Goal: Task Accomplishment & Management: Manage account settings

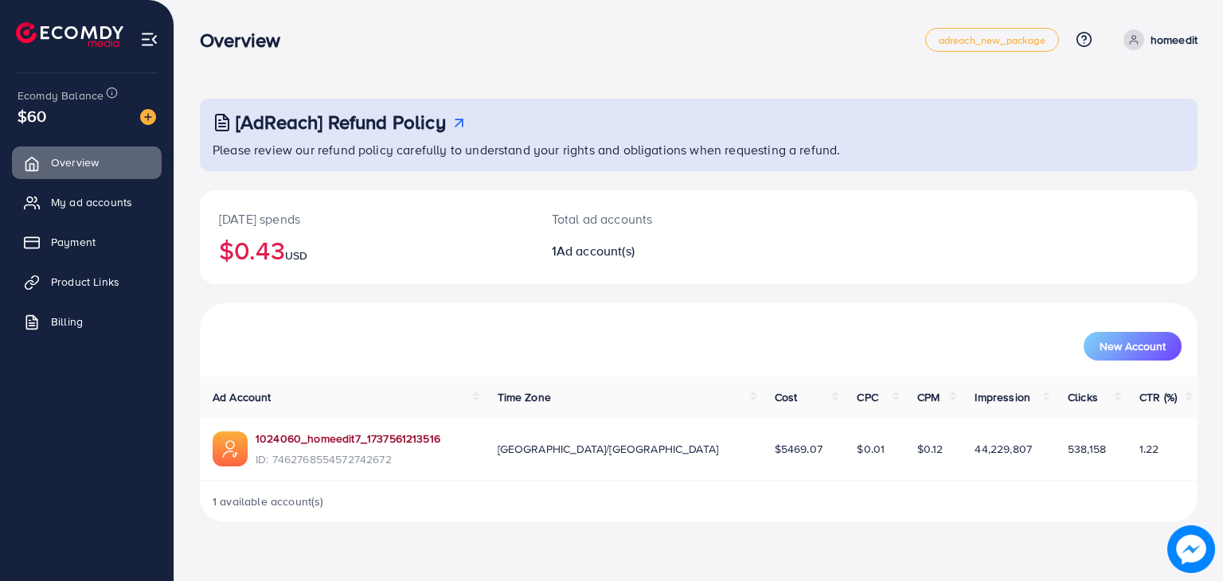
click at [323, 440] on link "1024060_homeedit7_1737561213516" at bounding box center [348, 439] width 185 height 16
click at [121, 196] on span "My ad accounts" at bounding box center [95, 202] width 81 height 16
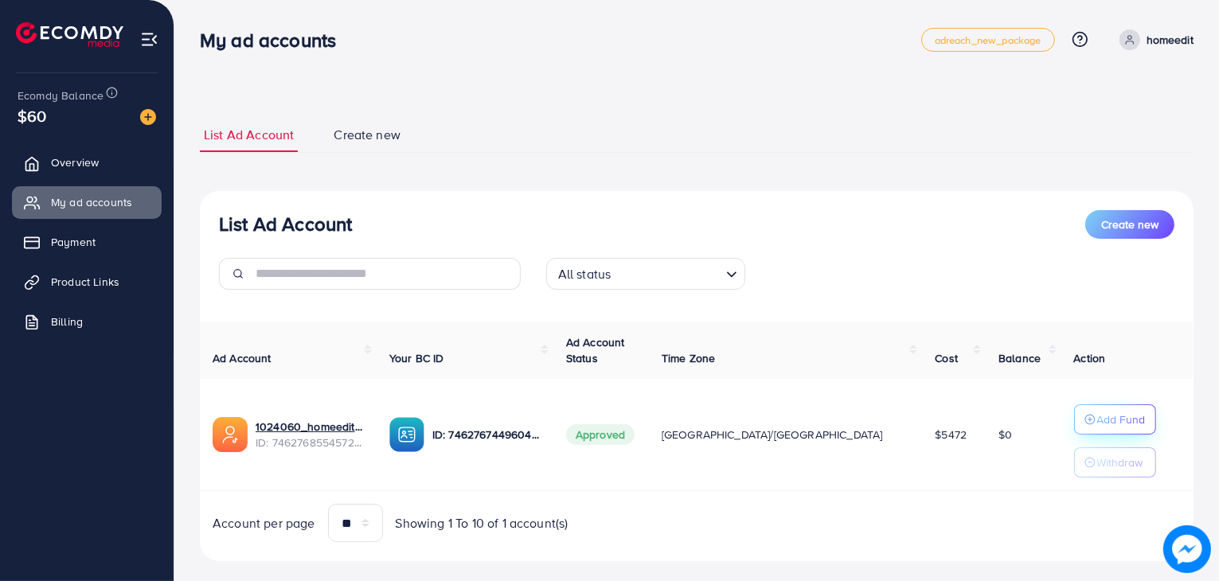
click at [1097, 413] on p "Add Fund" at bounding box center [1121, 419] width 49 height 19
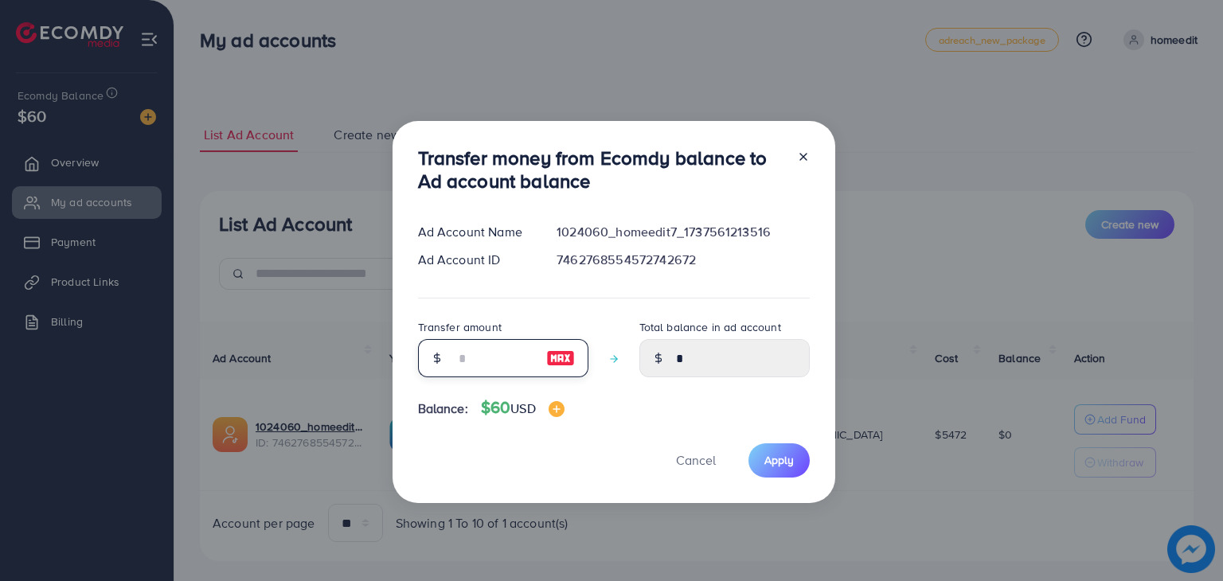
click at [477, 367] on input "number" at bounding box center [495, 358] width 80 height 38
type input "*"
type input "****"
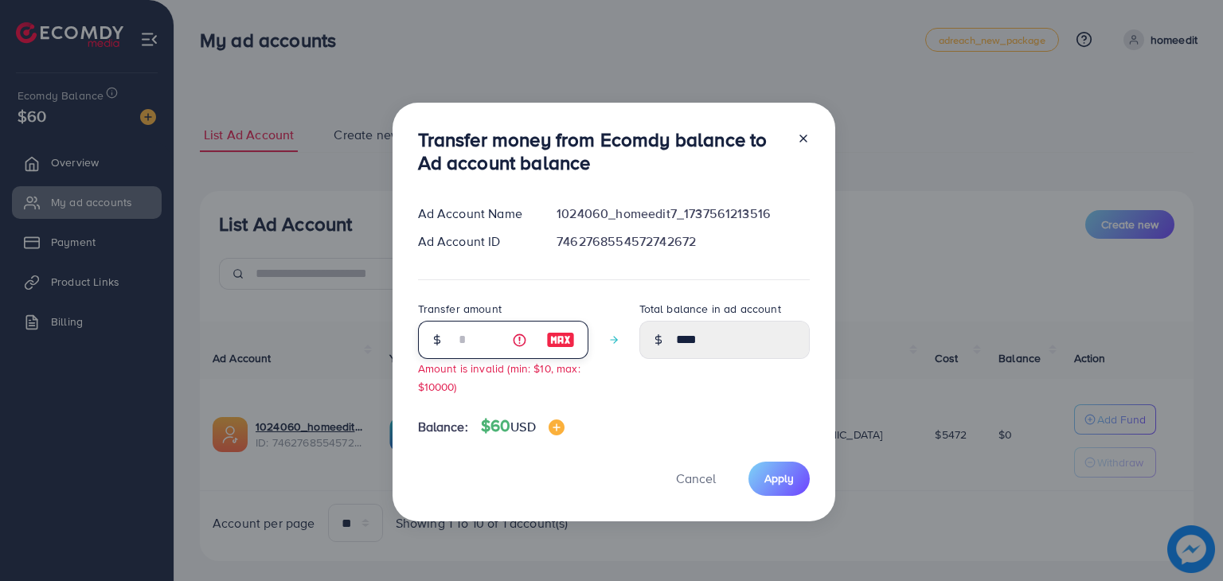
type input "**"
type input "*****"
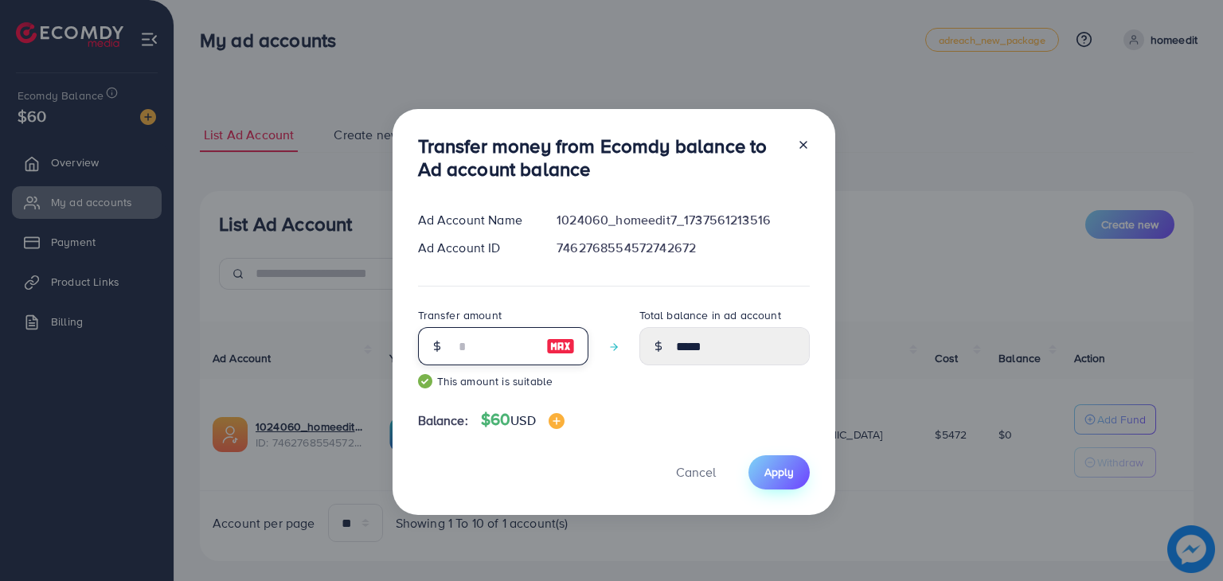
type input "**"
click at [781, 475] on span "Apply" at bounding box center [779, 472] width 29 height 16
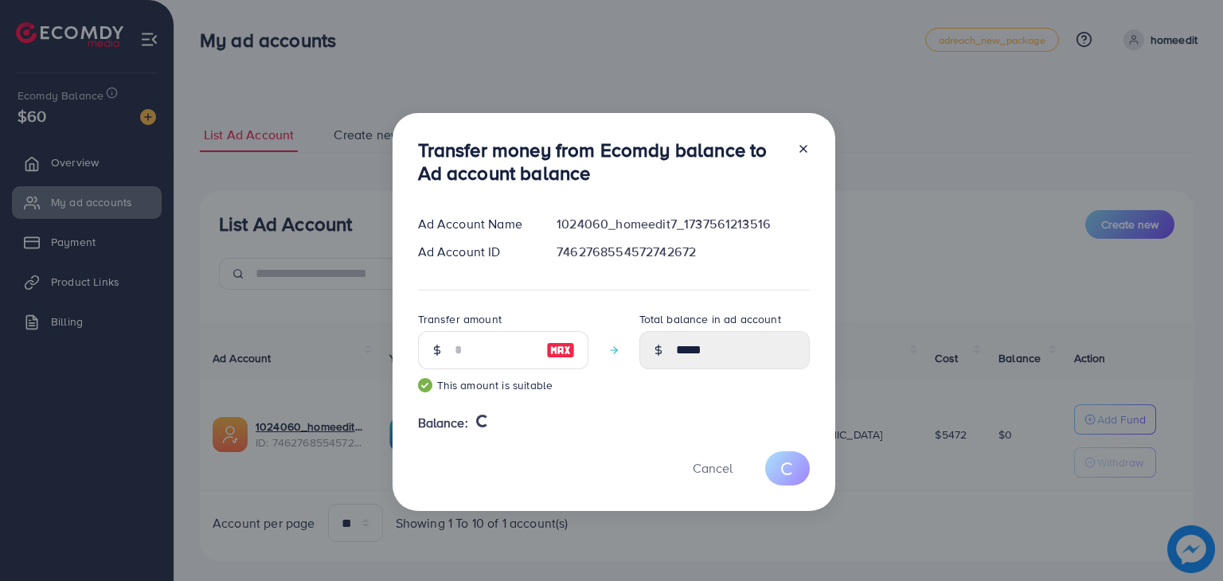
type input "*"
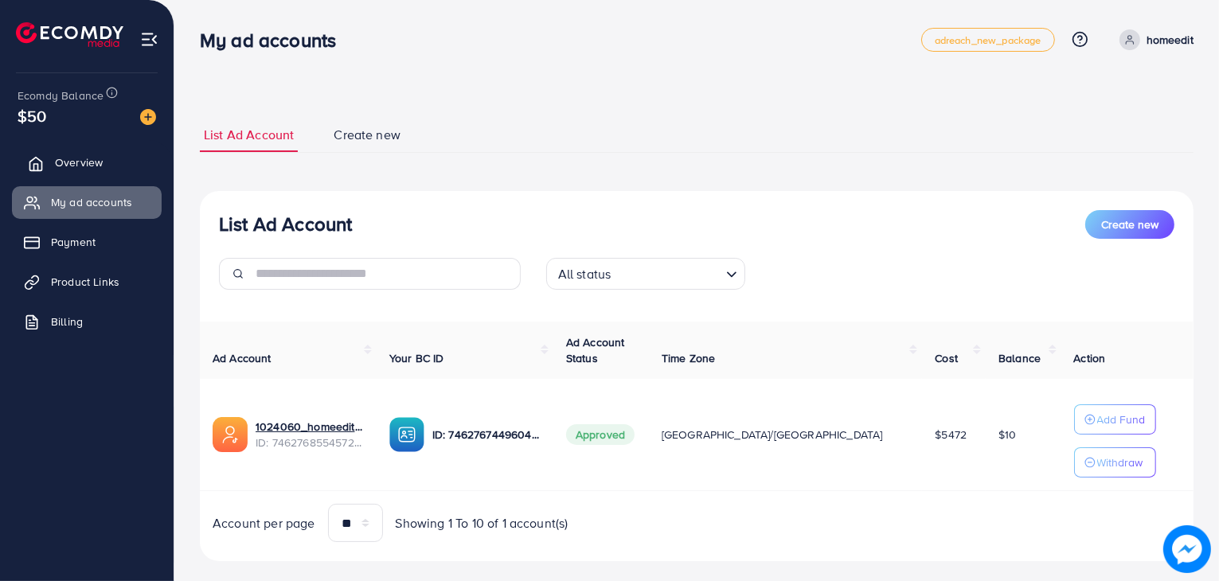
click at [70, 171] on link "Overview" at bounding box center [87, 163] width 150 height 32
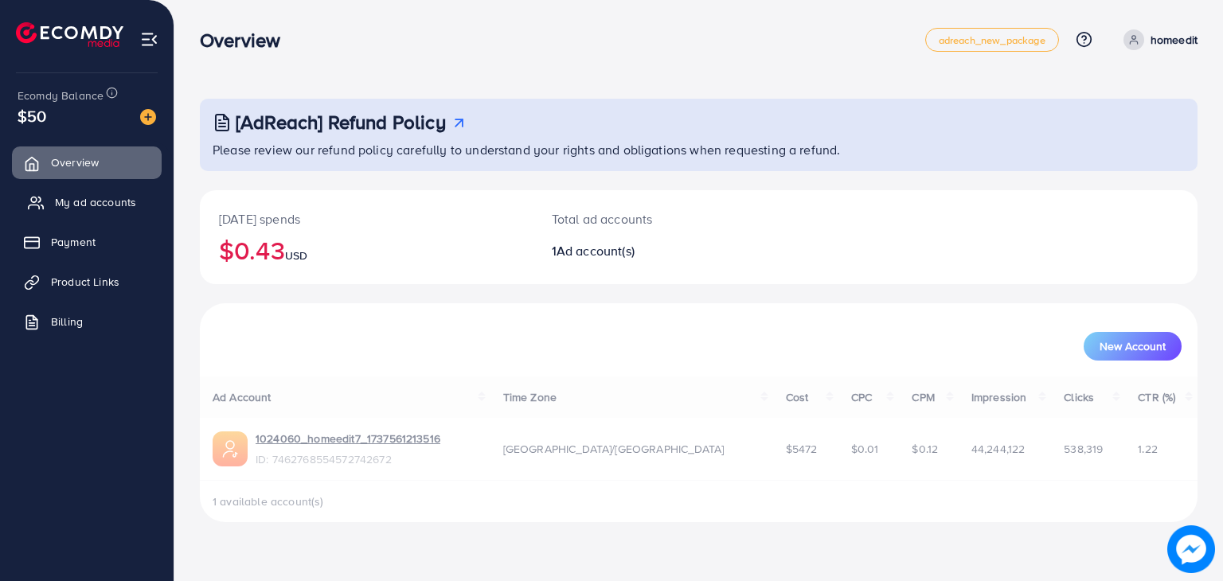
click at [70, 186] on link "My ad accounts" at bounding box center [87, 202] width 150 height 32
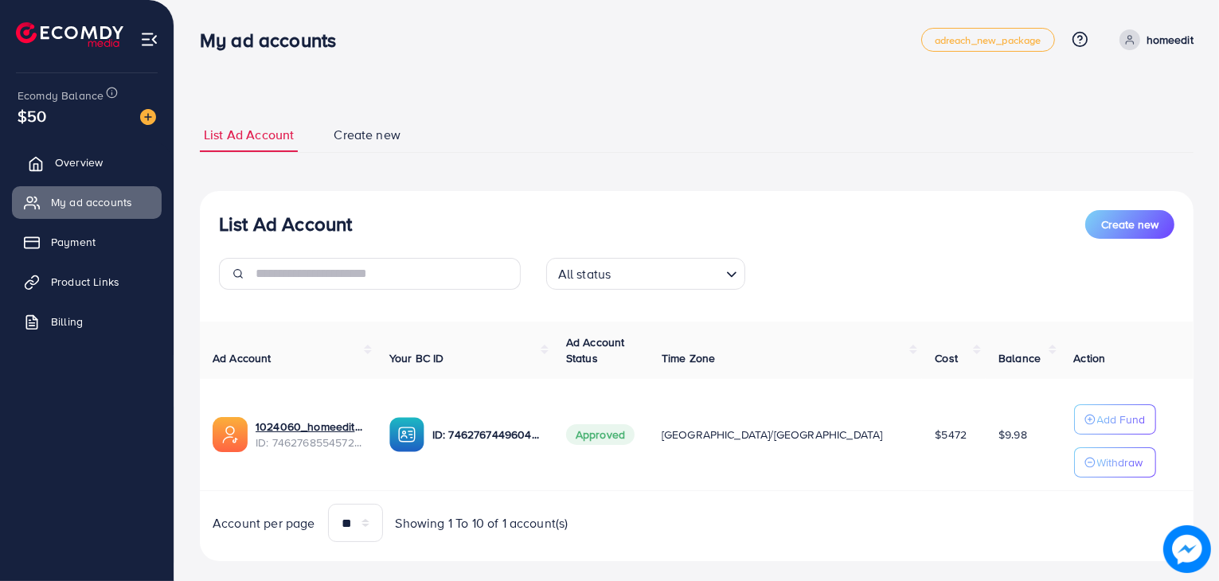
click at [25, 166] on link "Overview" at bounding box center [87, 163] width 150 height 32
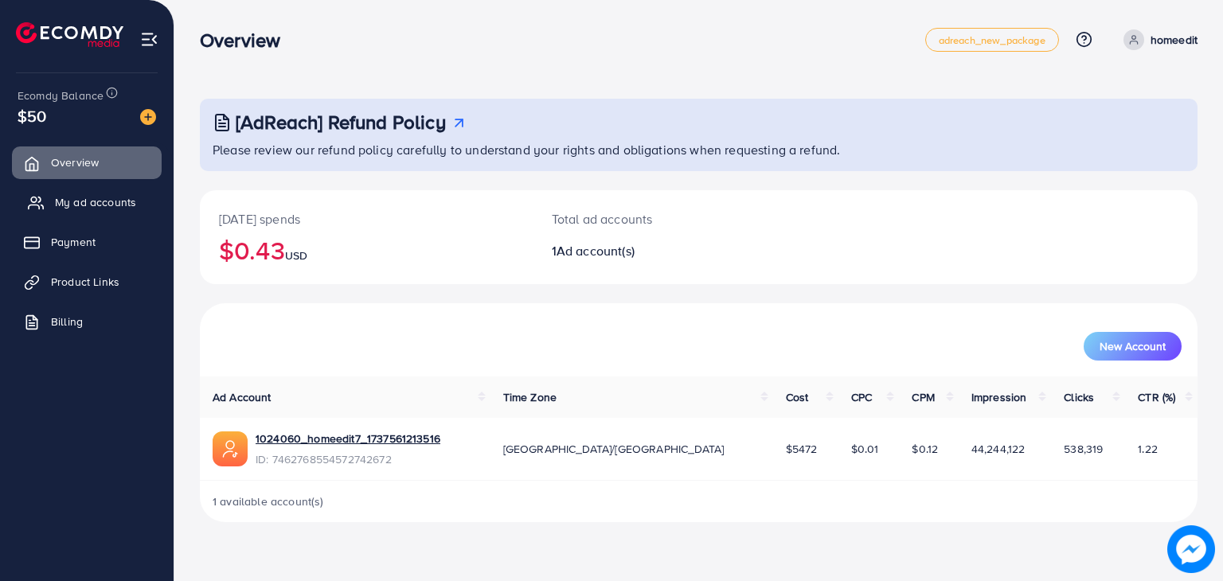
click at [83, 198] on span "My ad accounts" at bounding box center [95, 202] width 81 height 16
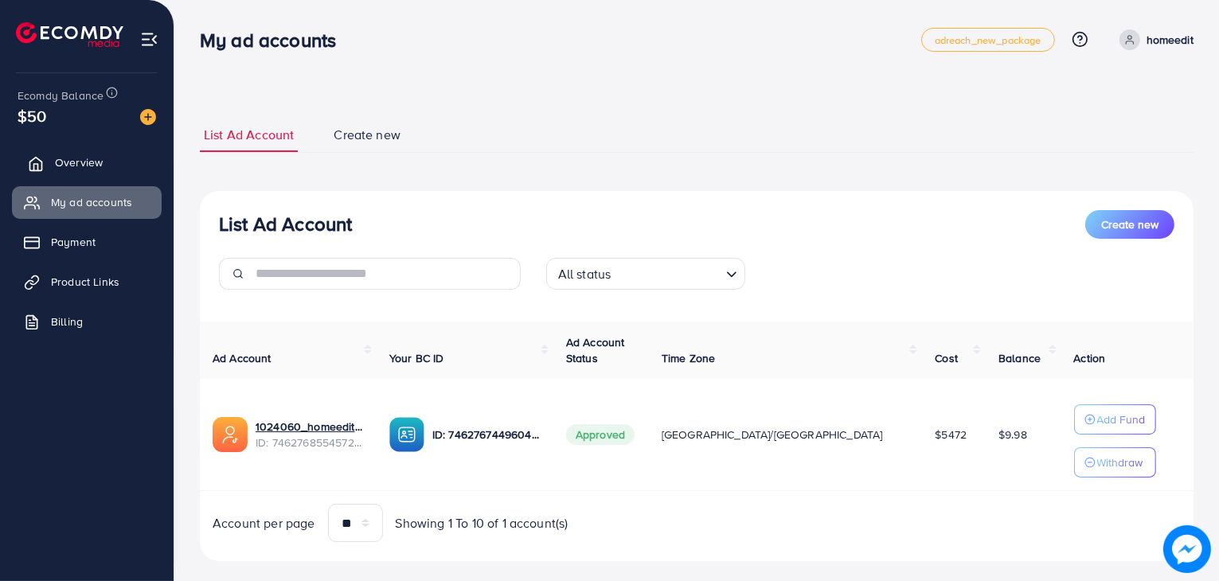
click at [101, 176] on link "Overview" at bounding box center [87, 163] width 150 height 32
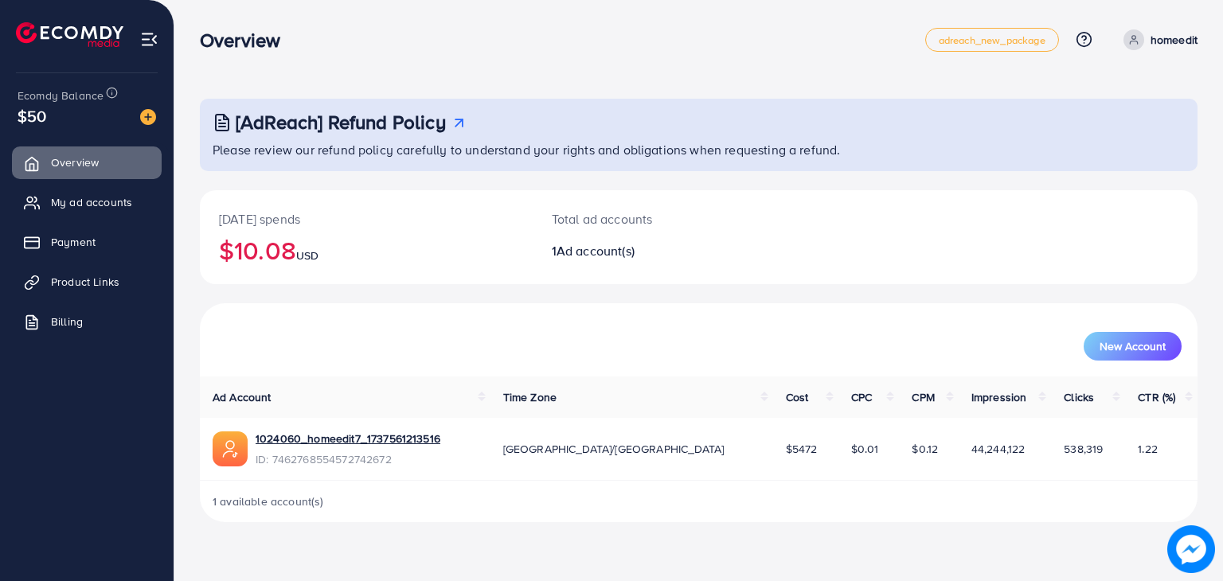
drag, startPoint x: 213, startPoint y: 209, endPoint x: 319, endPoint y: 202, distance: 106.1
click at [319, 202] on div "[DATE] spends $10.08 USD" at bounding box center [366, 237] width 333 height 94
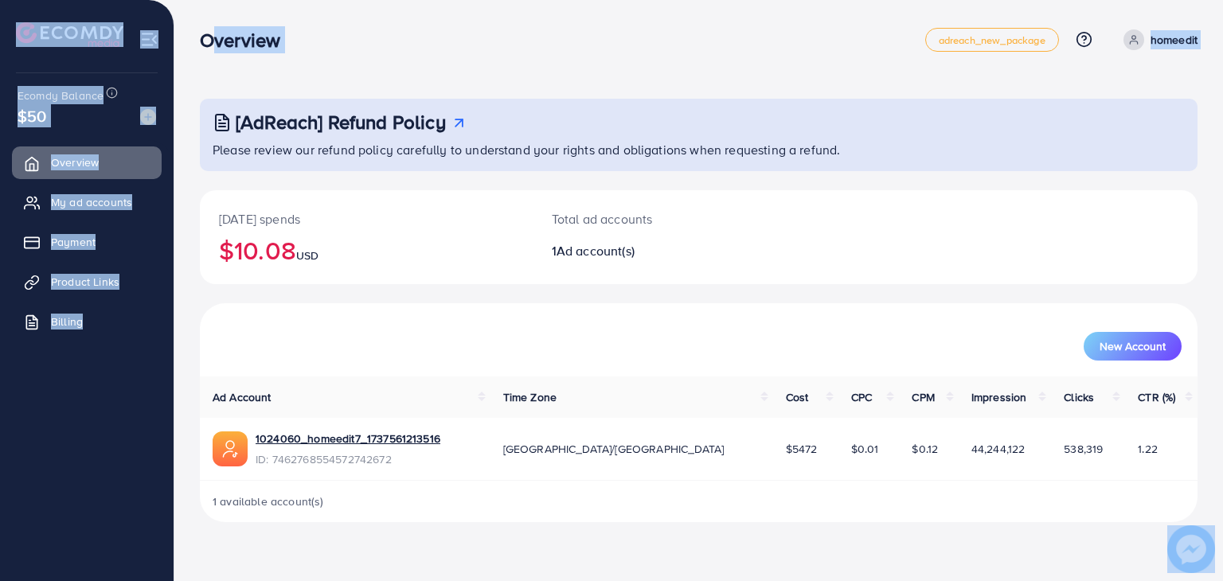
drag, startPoint x: 197, startPoint y: 33, endPoint x: 185, endPoint y: 49, distance: 19.9
click at [185, 49] on div "Overview adreach_new_package Help Center Contact Support Plans and Pricing Term…" at bounding box center [611, 274] width 1223 height 548
click at [193, 77] on div "[AdReach] Refund Policy Please review our refund policy carefully to understand…" at bounding box center [698, 274] width 1049 height 548
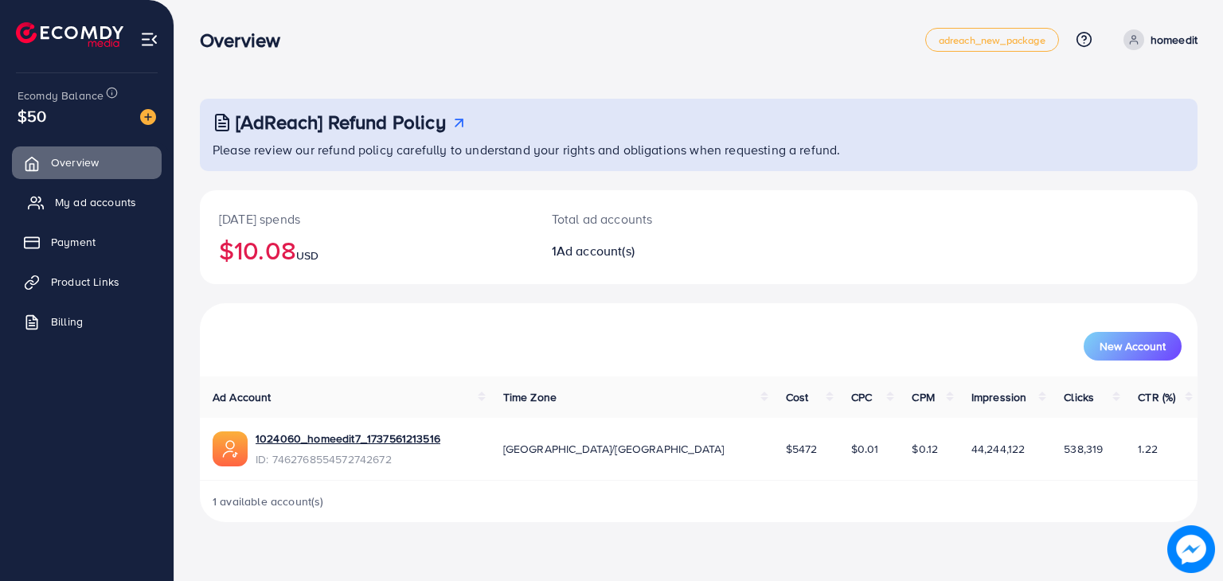
click at [101, 201] on span "My ad accounts" at bounding box center [95, 202] width 81 height 16
click at [126, 214] on link "My ad accounts" at bounding box center [87, 202] width 150 height 32
click at [121, 198] on span "My ad accounts" at bounding box center [95, 202] width 81 height 16
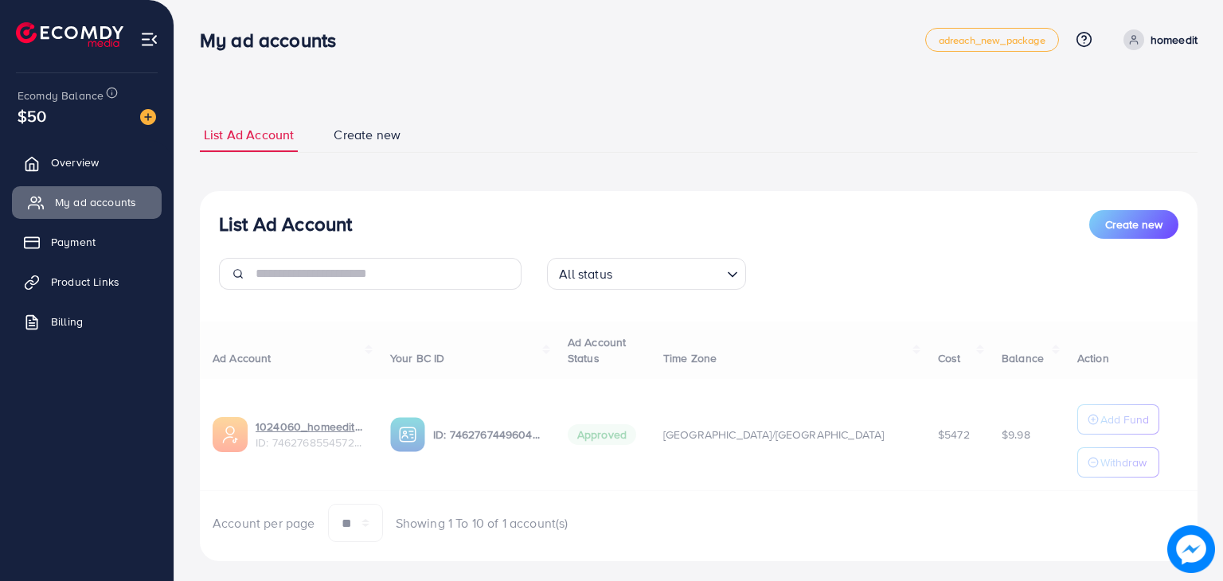
click at [121, 198] on span "My ad accounts" at bounding box center [95, 202] width 81 height 16
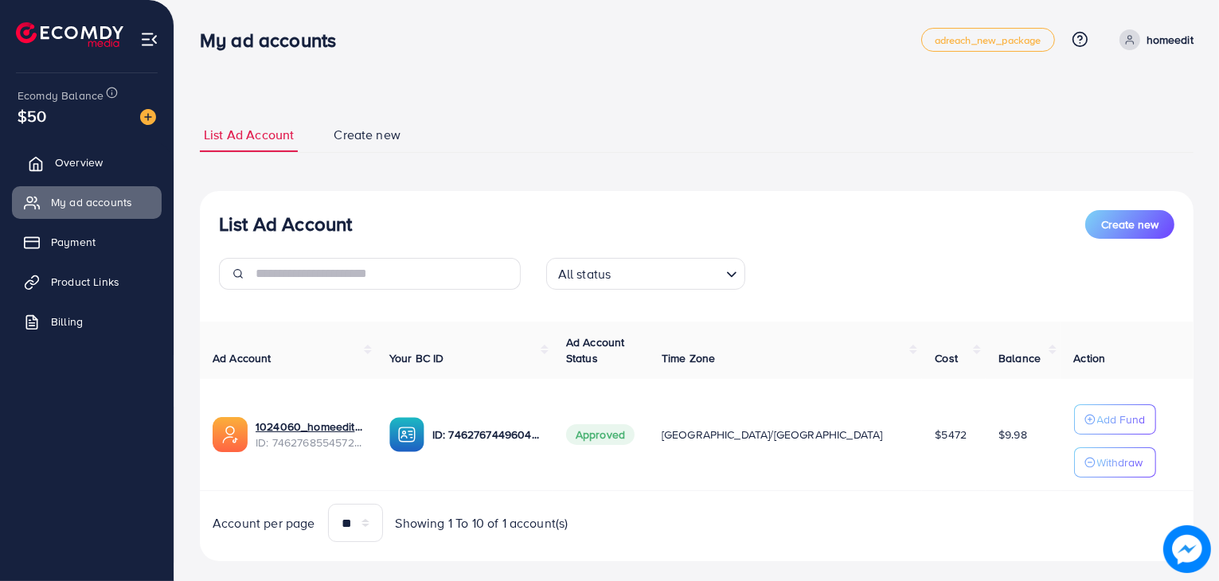
click at [115, 162] on link "Overview" at bounding box center [87, 163] width 150 height 32
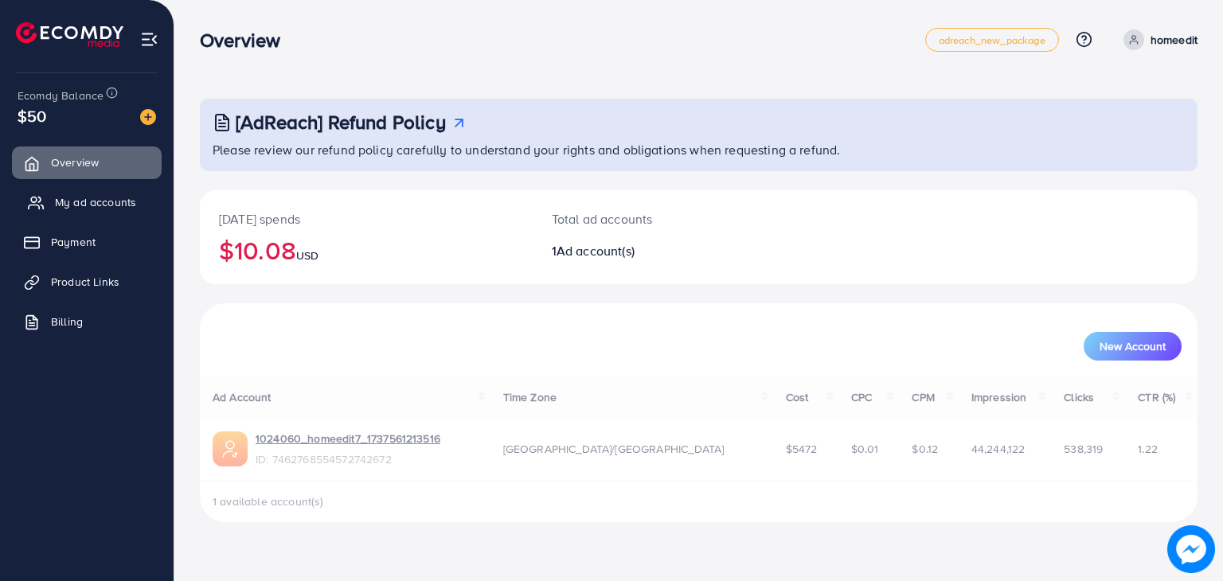
click at [105, 210] on span "My ad accounts" at bounding box center [95, 202] width 81 height 16
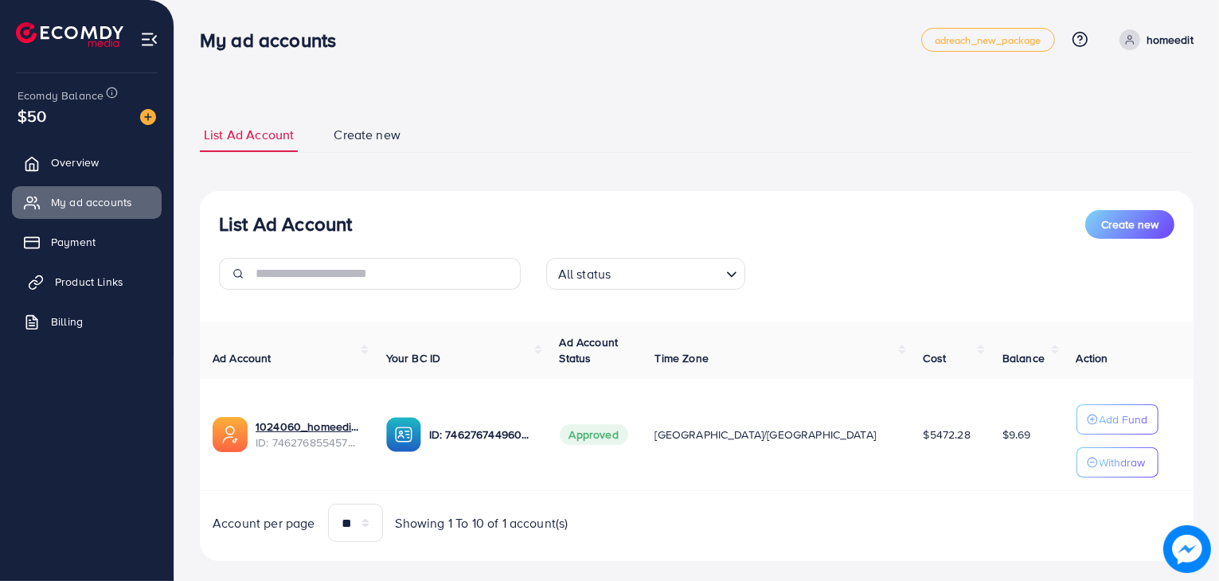
click at [81, 272] on link "Product Links" at bounding box center [87, 282] width 150 height 32
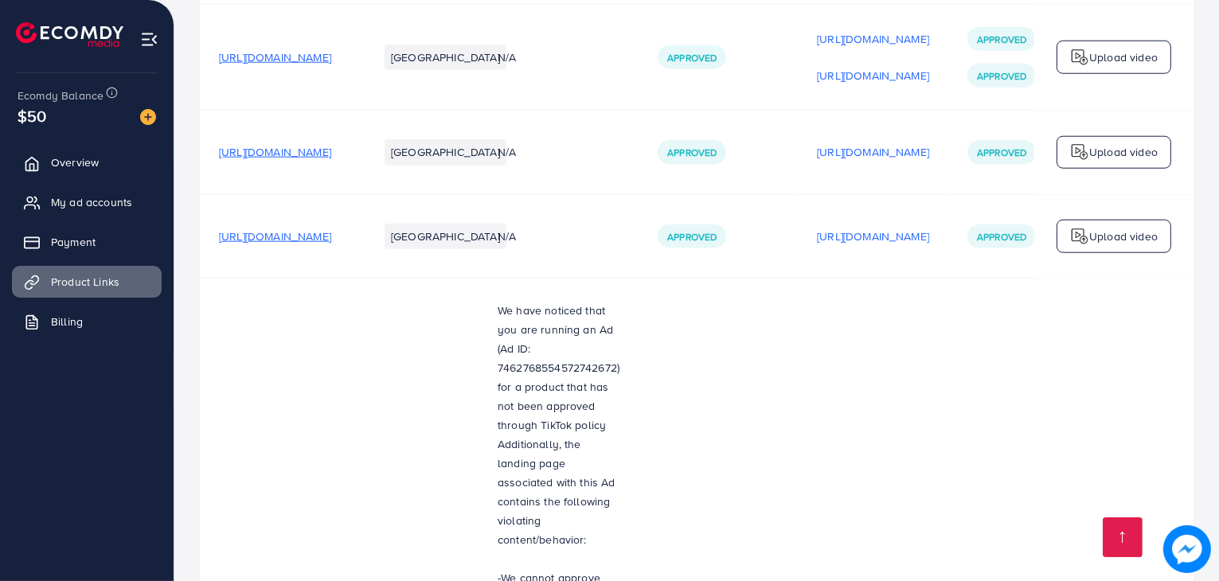
scroll to position [2404, 0]
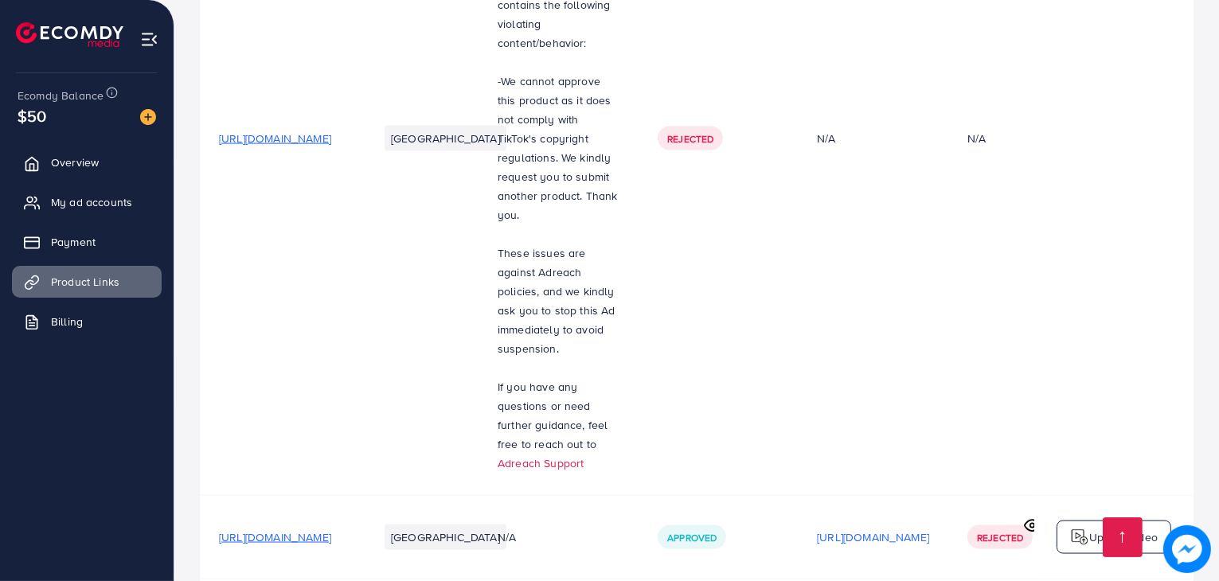
click at [331, 530] on span "[URL][DOMAIN_NAME]" at bounding box center [275, 538] width 112 height 16
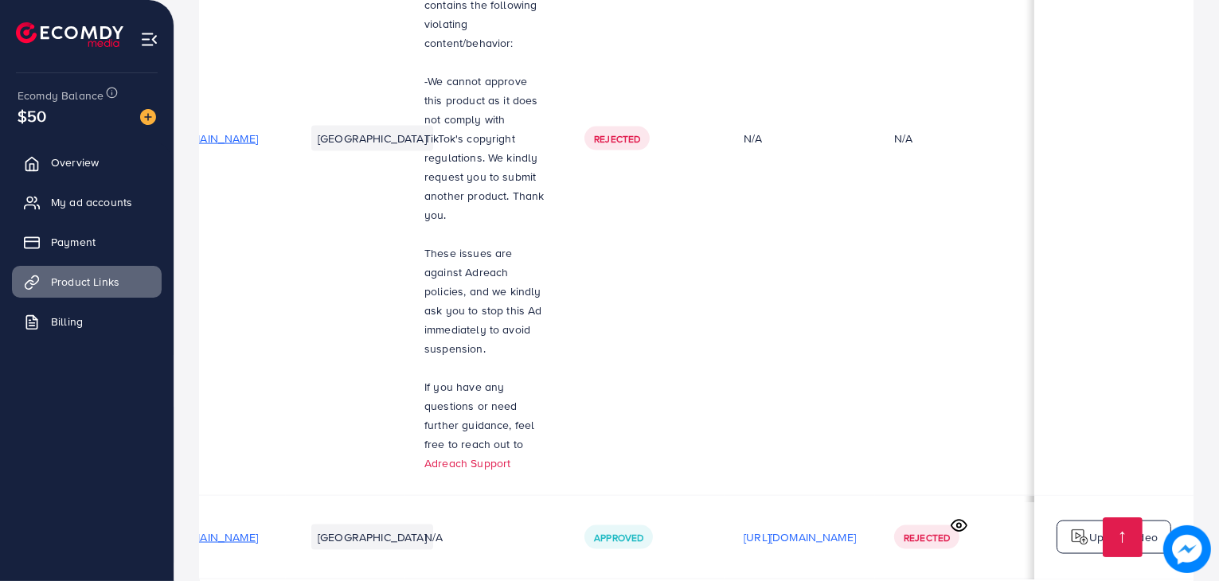
scroll to position [0, 0]
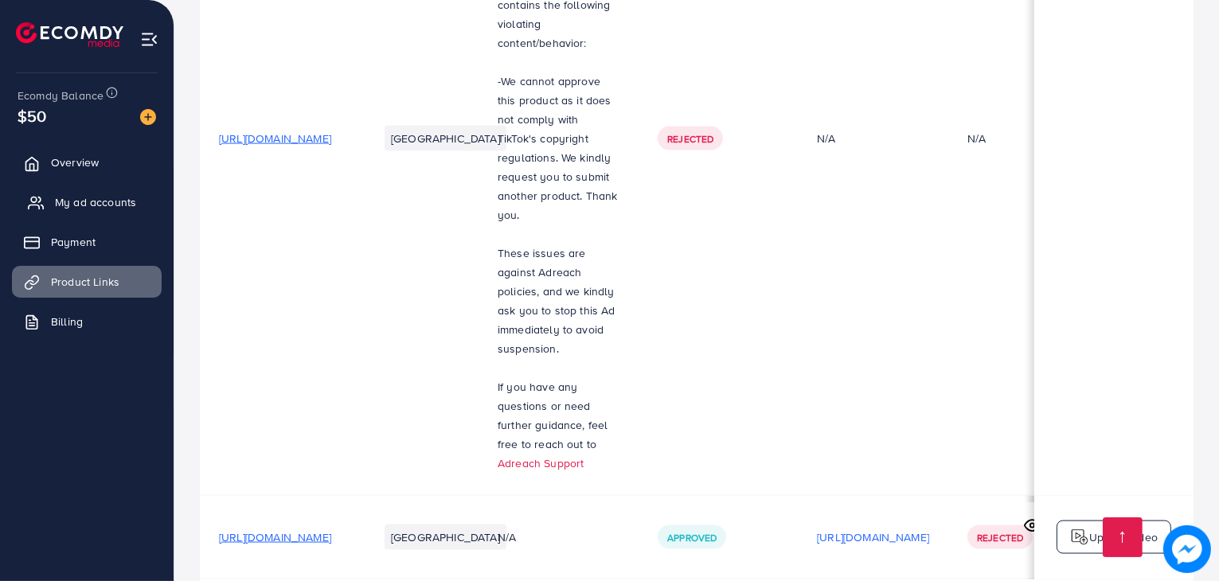
click at [91, 199] on span "My ad accounts" at bounding box center [95, 202] width 81 height 16
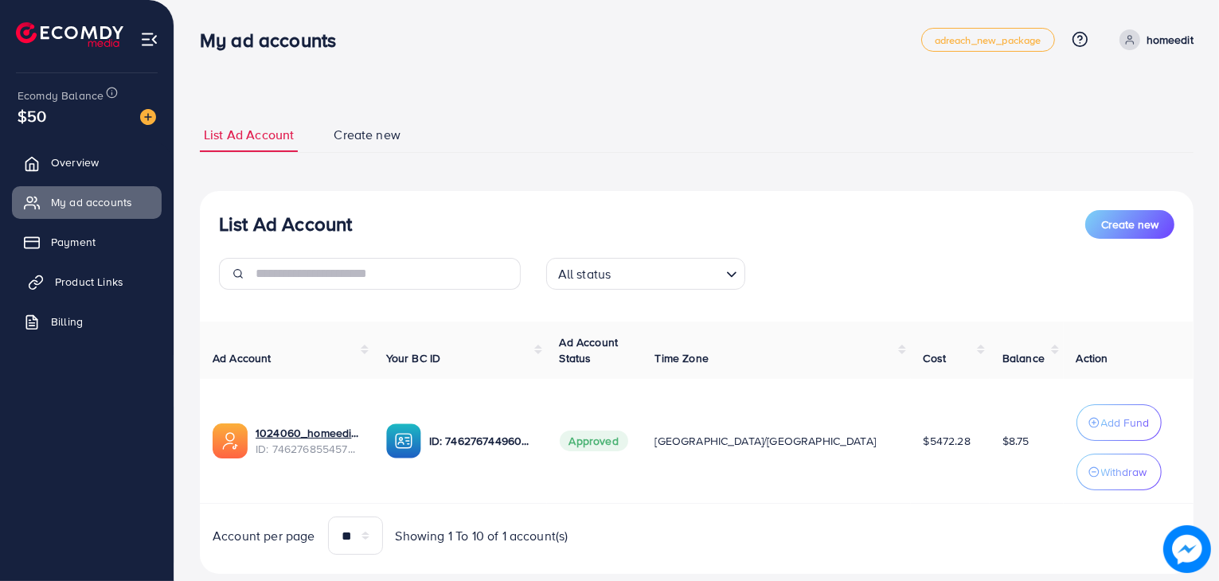
click at [115, 280] on span "Product Links" at bounding box center [89, 282] width 68 height 16
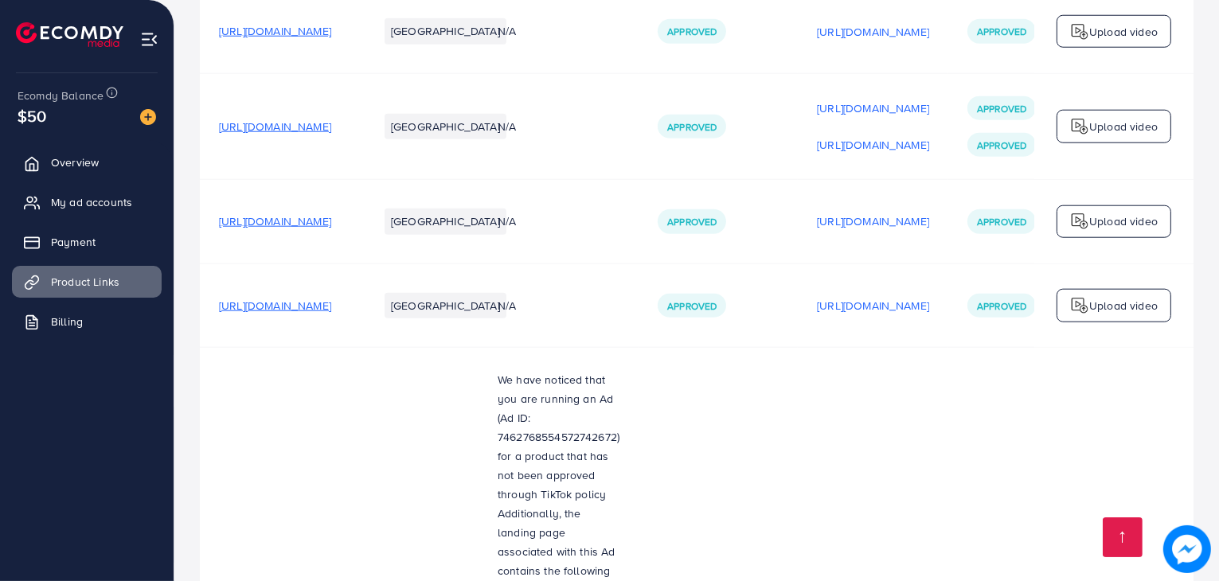
scroll to position [1840, 0]
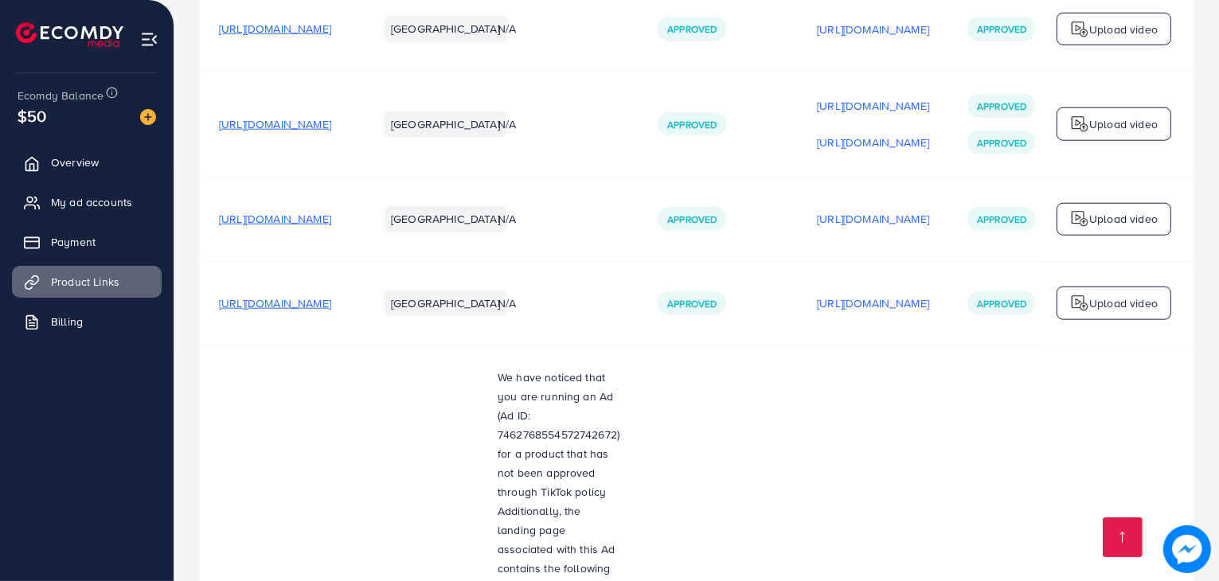
click at [331, 211] on span "[URL][DOMAIN_NAME]" at bounding box center [275, 219] width 112 height 16
click at [79, 200] on span "My ad accounts" at bounding box center [95, 202] width 81 height 16
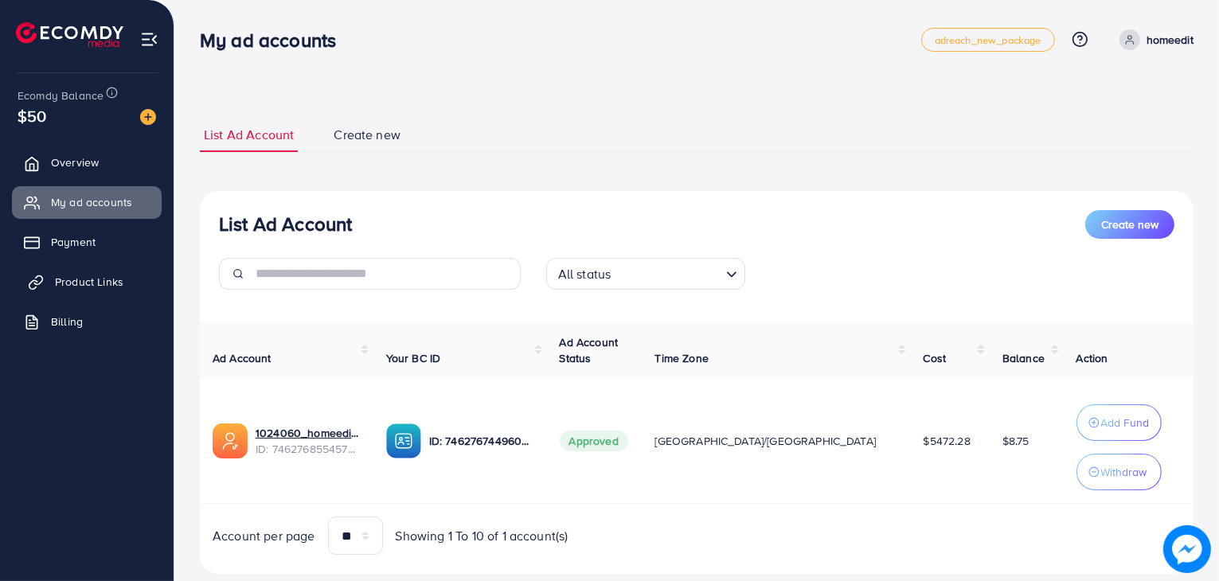
click at [86, 278] on span "Product Links" at bounding box center [89, 282] width 68 height 16
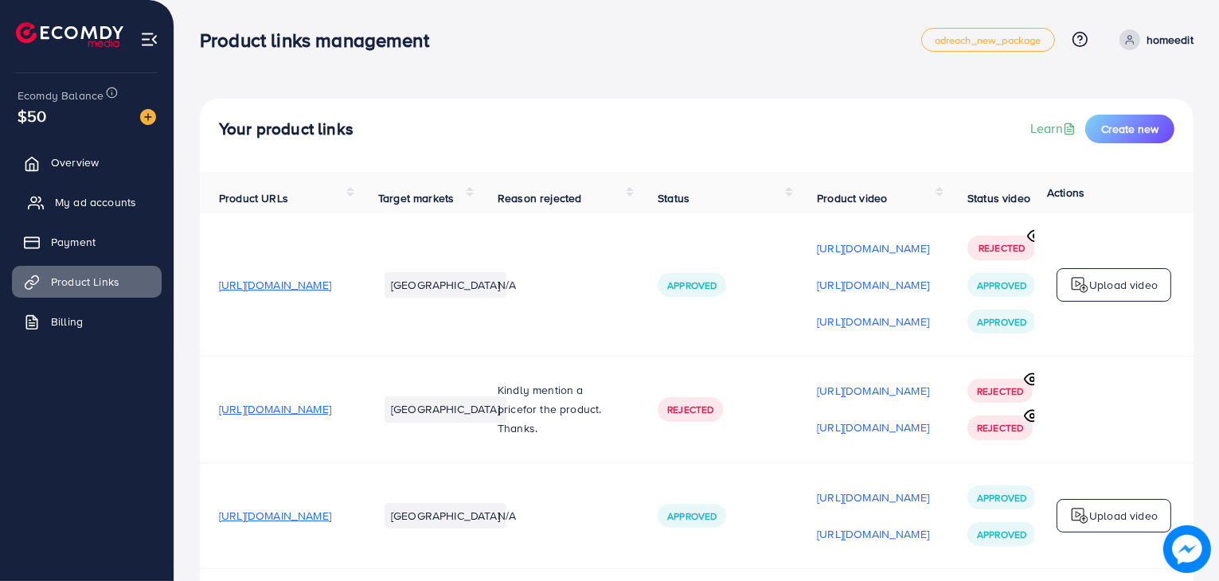
click at [98, 201] on span "My ad accounts" at bounding box center [95, 202] width 81 height 16
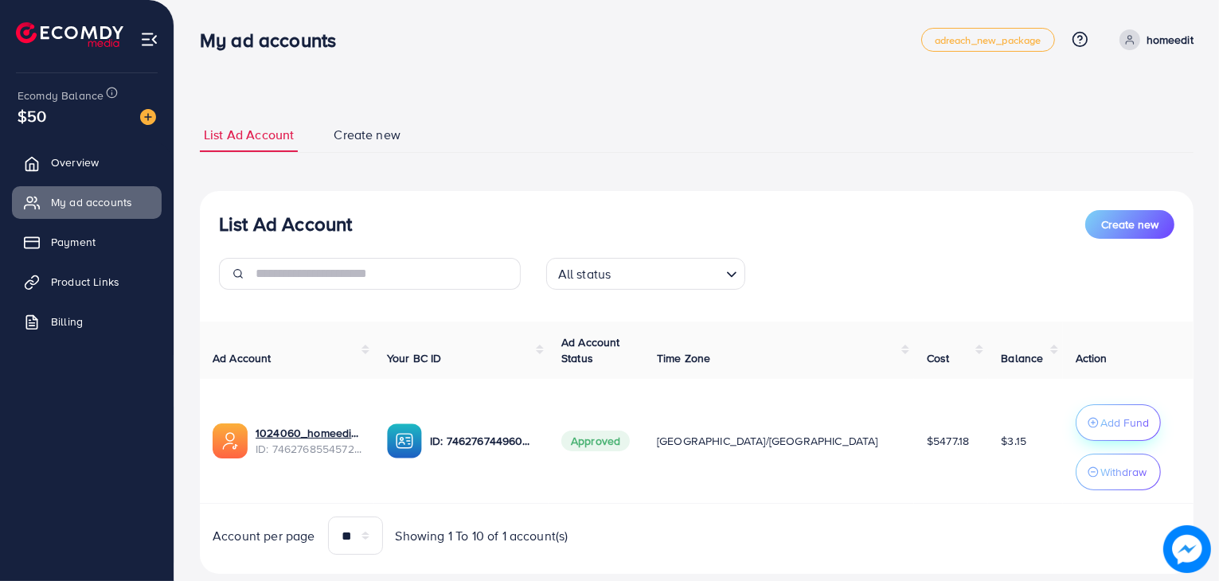
click at [1076, 412] on button "Add Fund" at bounding box center [1118, 423] width 85 height 37
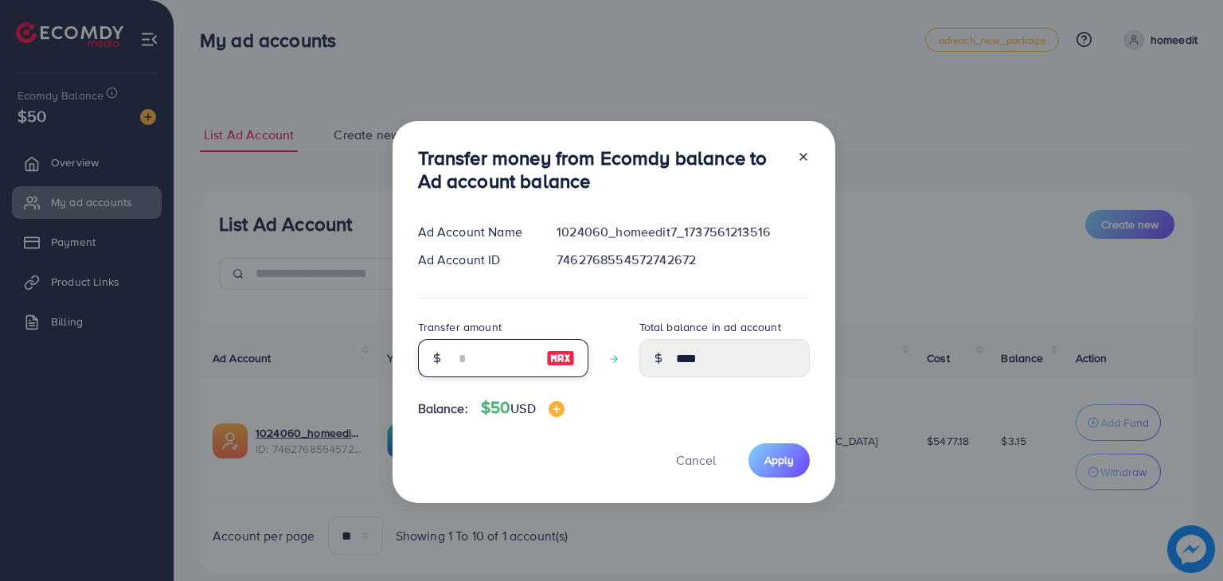
click at [463, 375] on input "number" at bounding box center [495, 358] width 80 height 38
type input "*"
type input "****"
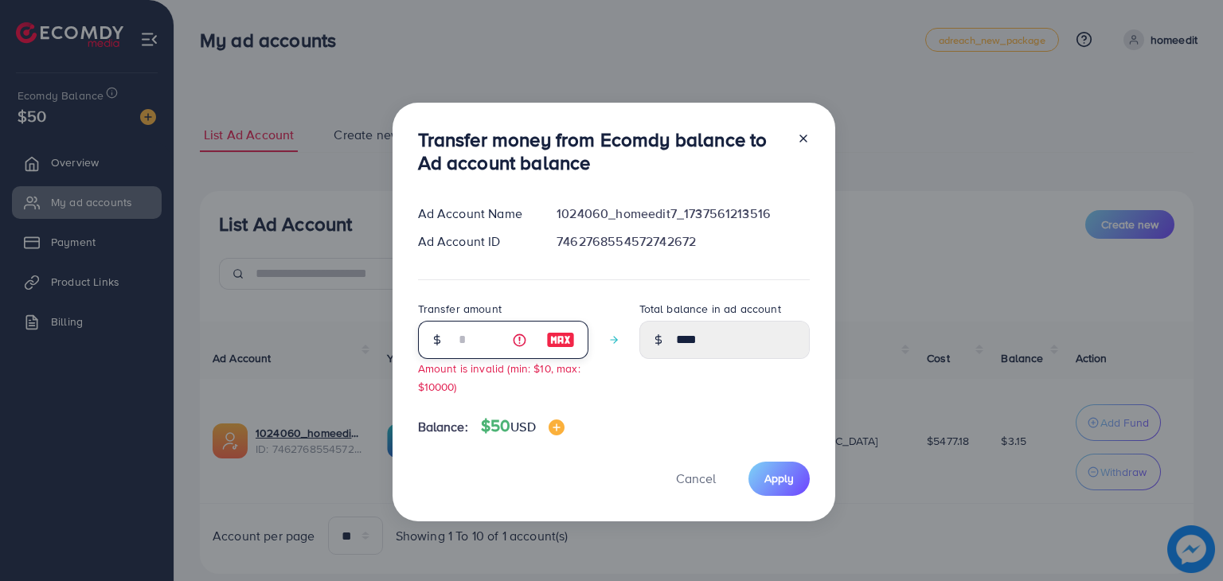
type input "**"
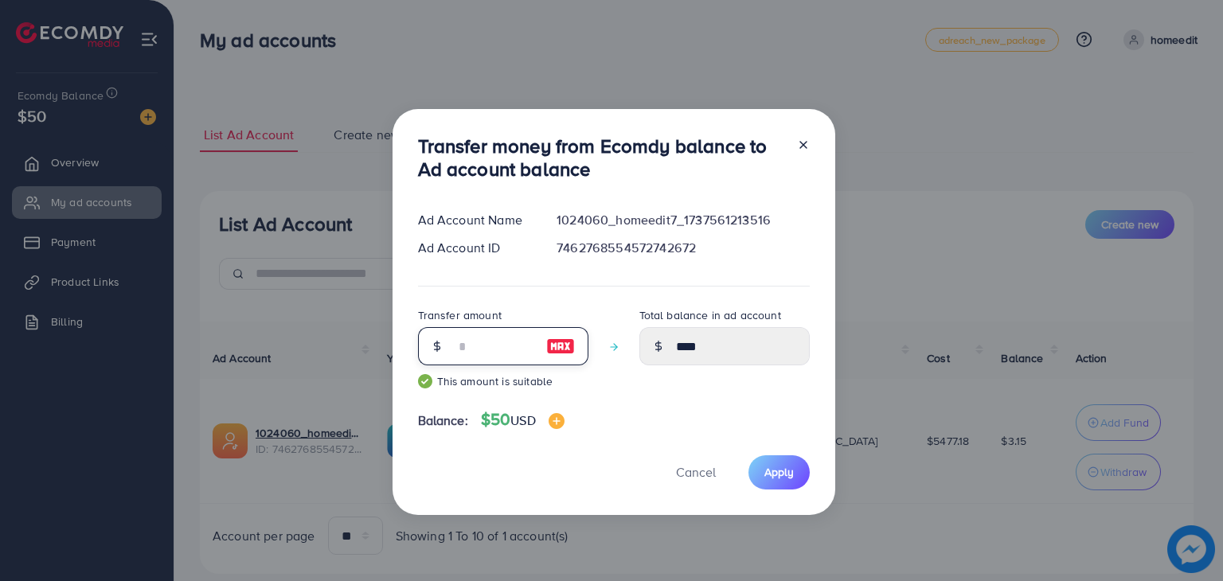
type input "*****"
type input "**"
click at [777, 468] on span "Apply" at bounding box center [779, 472] width 29 height 16
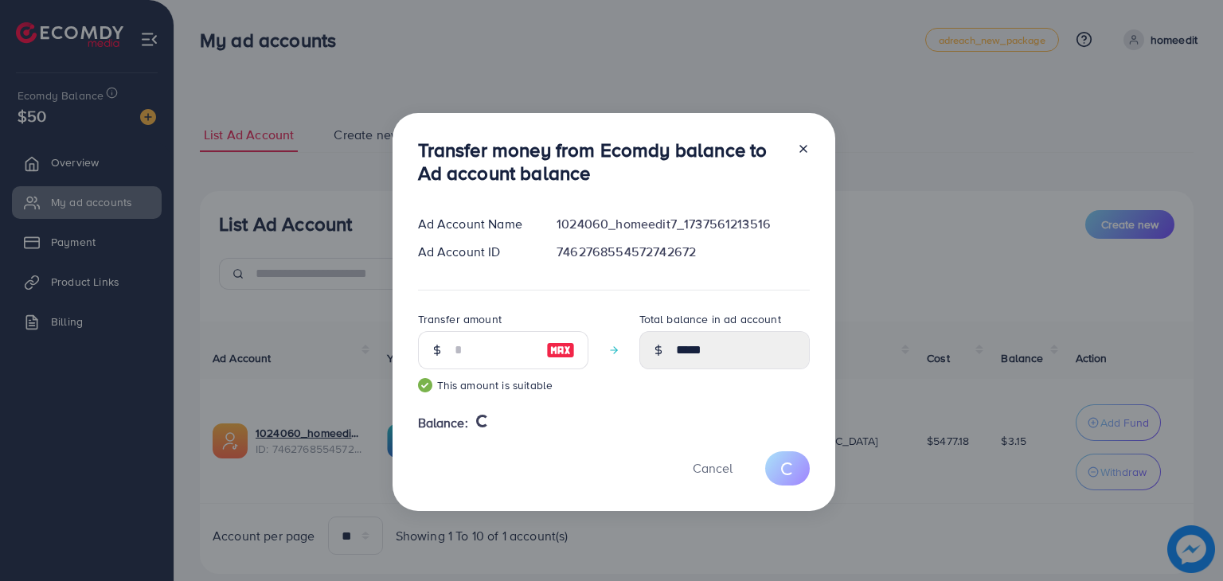
type input "****"
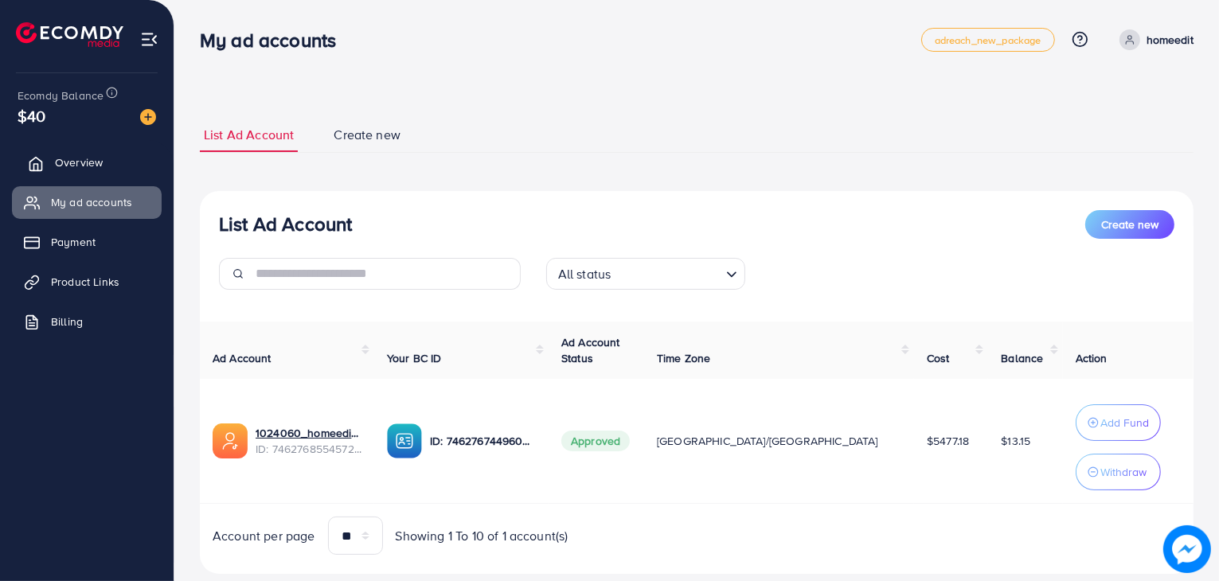
click at [124, 162] on link "Overview" at bounding box center [87, 163] width 150 height 32
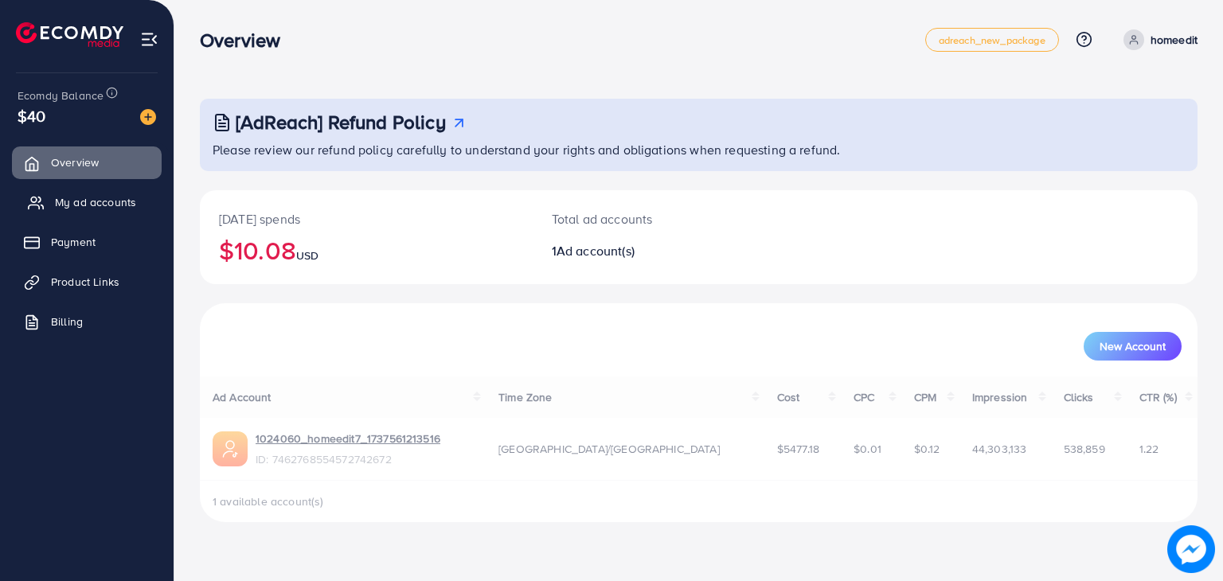
click at [108, 200] on span "My ad accounts" at bounding box center [95, 202] width 81 height 16
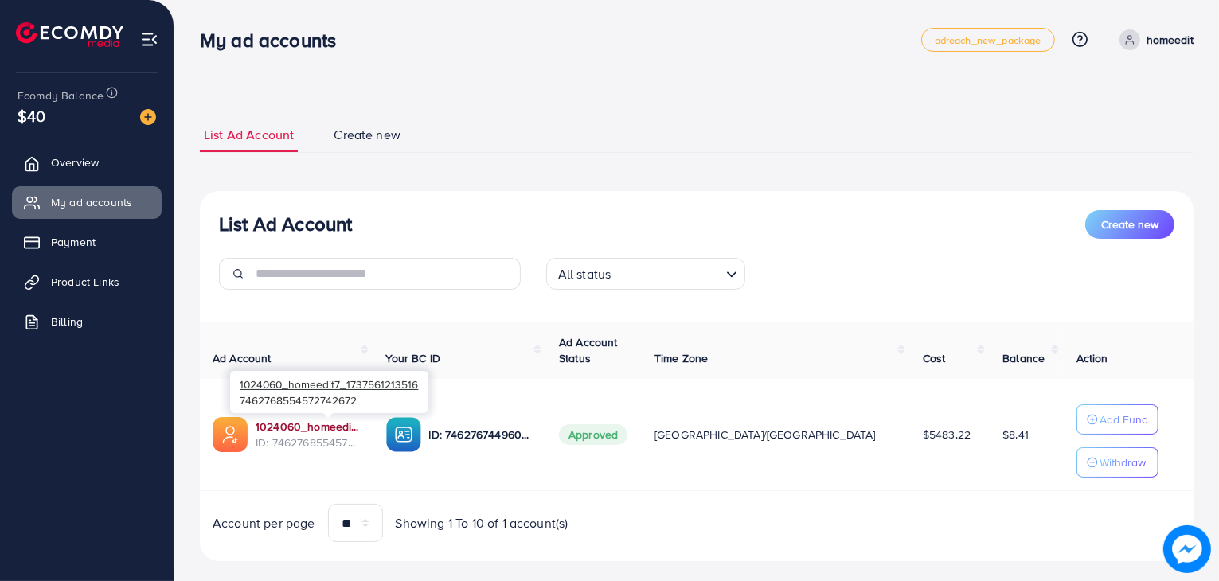
click at [324, 428] on link "1024060_homeedit7_1737561213516" at bounding box center [308, 427] width 105 height 16
click at [106, 152] on link "Overview" at bounding box center [87, 163] width 150 height 32
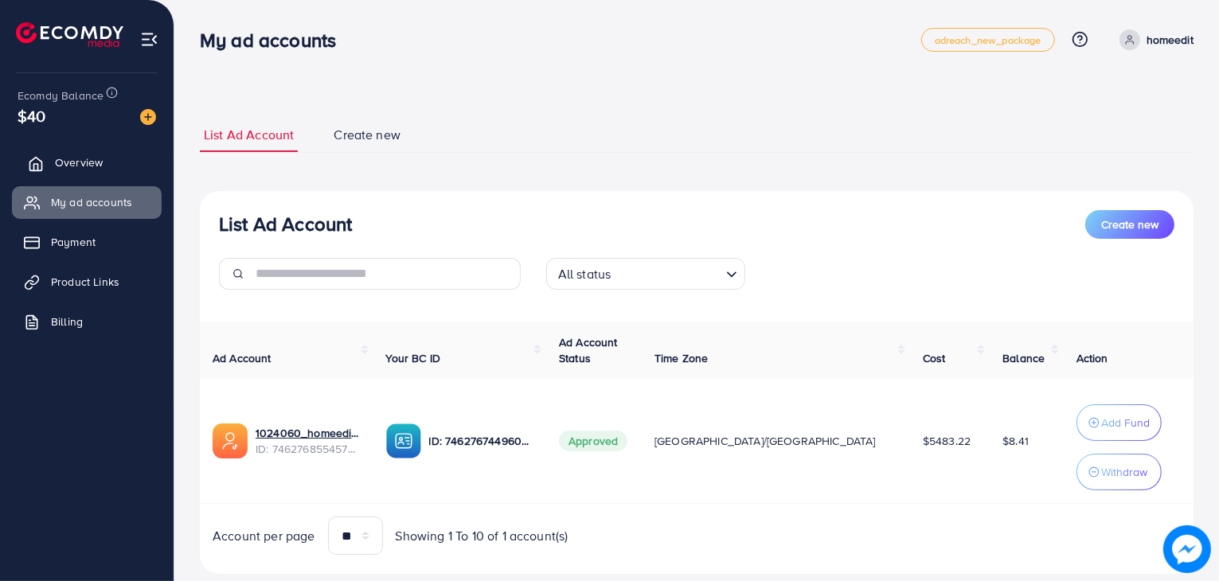
click at [100, 169] on span "Overview" at bounding box center [79, 162] width 48 height 16
click at [82, 243] on span "Payment" at bounding box center [77, 242] width 45 height 16
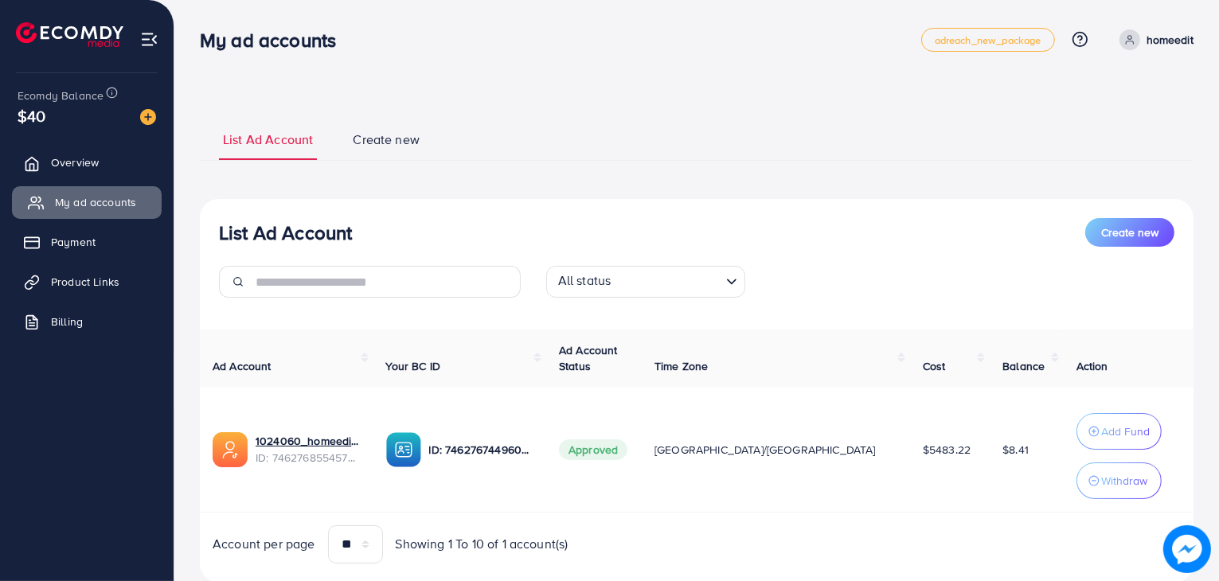
click at [104, 199] on span "My ad accounts" at bounding box center [95, 202] width 81 height 16
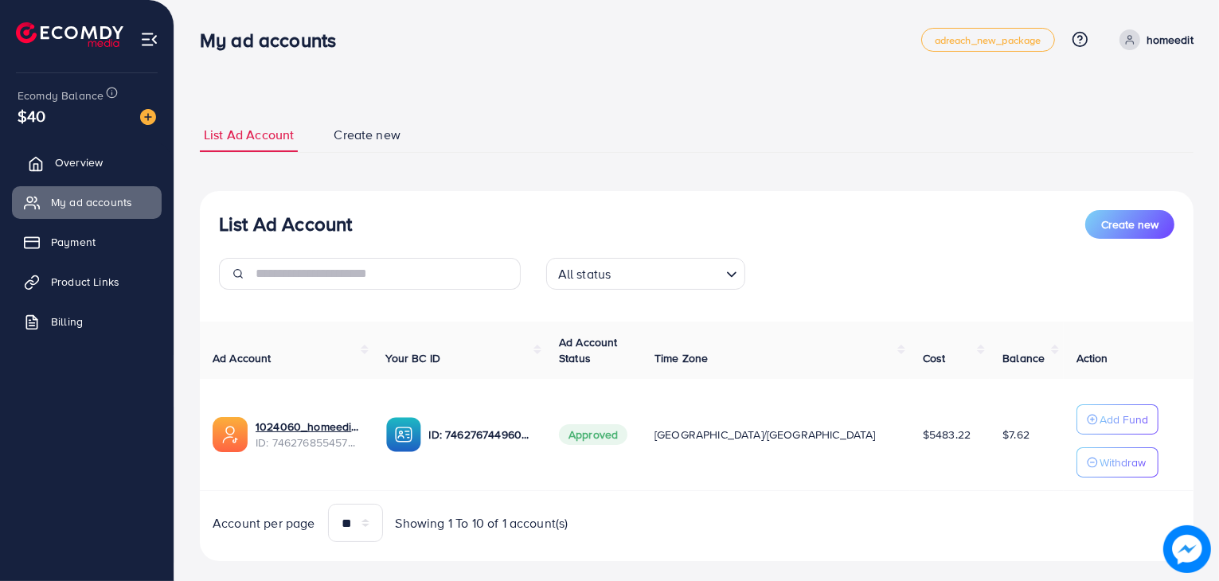
click at [121, 151] on link "Overview" at bounding box center [87, 163] width 150 height 32
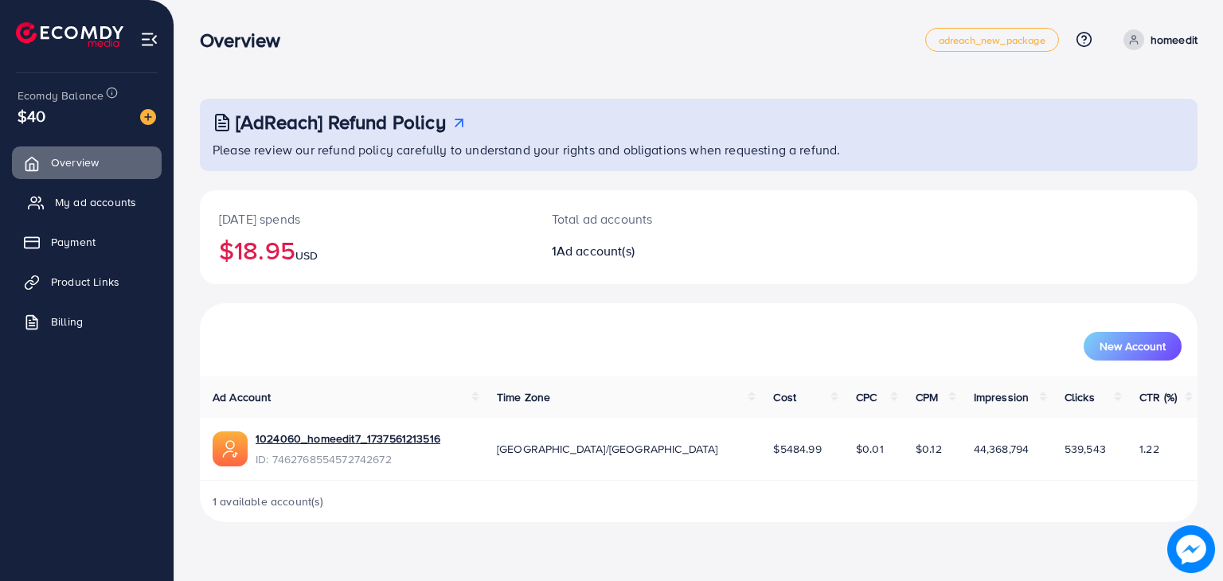
click at [111, 208] on span "My ad accounts" at bounding box center [95, 202] width 81 height 16
